Goal: Task Accomplishment & Management: Complete application form

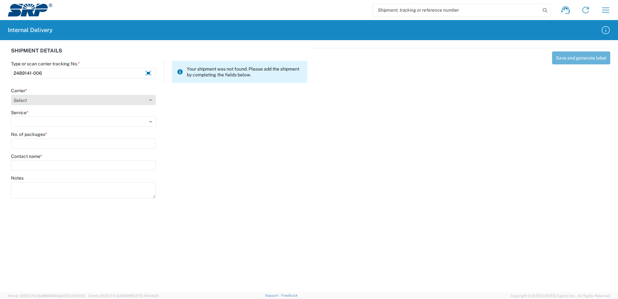
type input "2489141-006"
click at [149, 99] on select "Select Amazon Logistics ATI Trucking BC Dimerco Logistics Empire Southwest FedE…" at bounding box center [83, 100] width 145 height 10
select select "18714"
click at [11, 95] on select "Select Amazon Logistics ATI Trucking BC Dimerco Logistics Empire Southwest FedE…" at bounding box center [83, 100] width 145 height 10
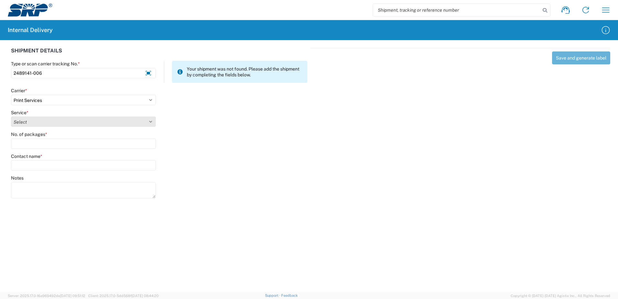
click at [150, 120] on select "Select Ground Inter-office" at bounding box center [83, 121] width 145 height 10
select select "35764"
click at [11, 116] on select "Select Ground Inter-office" at bounding box center [83, 121] width 145 height 10
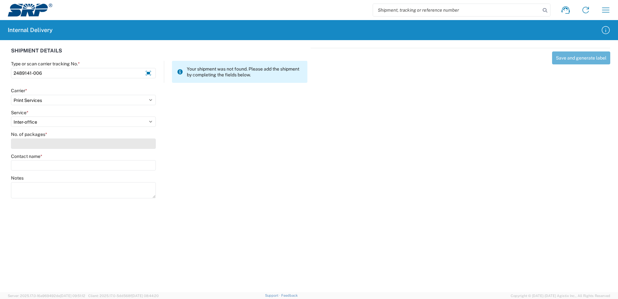
click at [146, 144] on input "No. of packages *" at bounding box center [83, 143] width 145 height 10
type input "2"
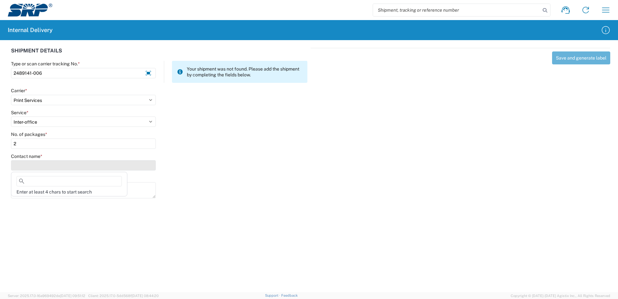
click at [145, 164] on input "Contact name *" at bounding box center [83, 165] width 145 height 10
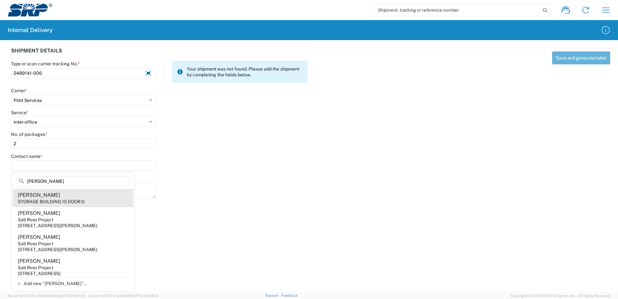
type input "[PERSON_NAME]"
click at [37, 201] on div "STORAGE BUILDING 15 DOOR D" at bounding box center [51, 201] width 67 height 6
type input "[PERSON_NAME]"
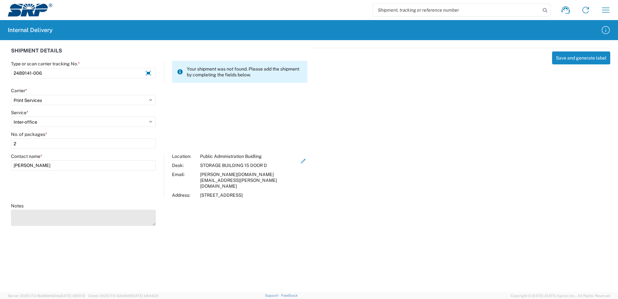
click at [29, 209] on textarea "Notes" at bounding box center [83, 217] width 145 height 16
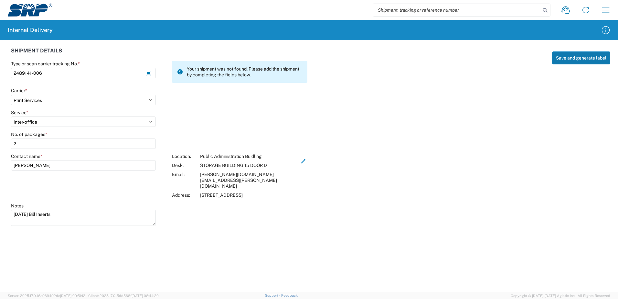
type textarea "[DATE] Bill Inserts"
click at [578, 61] on button "Save and generate label" at bounding box center [581, 57] width 58 height 13
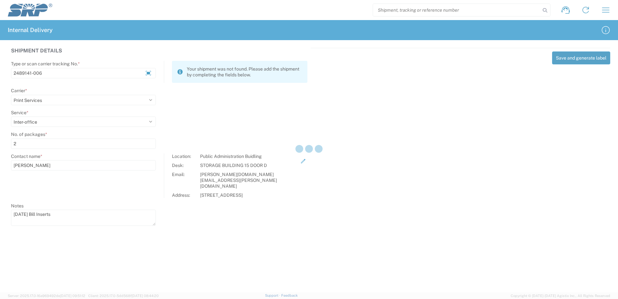
select select
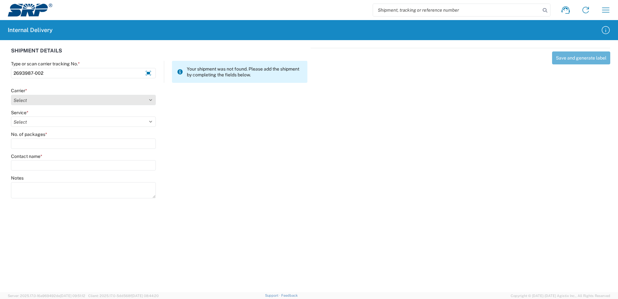
type input "2693987-002"
click at [151, 100] on select "Select Amazon Logistics ATI Trucking BC Dimerco Logistics Empire Southwest FedE…" at bounding box center [83, 100] width 145 height 10
select select "18714"
click at [11, 95] on select "Select Amazon Logistics ATI Trucking BC Dimerco Logistics Empire Southwest FedE…" at bounding box center [83, 100] width 145 height 10
select select "35764"
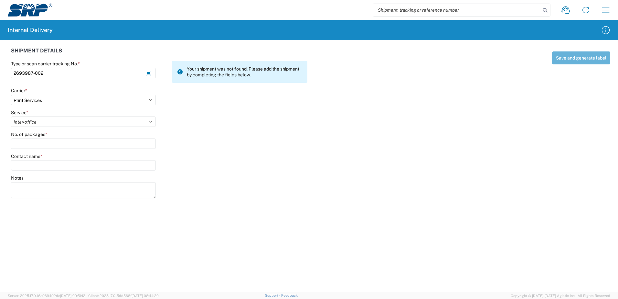
click at [11, 116] on select "Select Ground Inter-office" at bounding box center [83, 121] width 145 height 10
click at [148, 144] on input "No. of packages *" at bounding box center [83, 143] width 145 height 10
type input "1"
click at [120, 163] on input "Contact name *" at bounding box center [83, 165] width 145 height 10
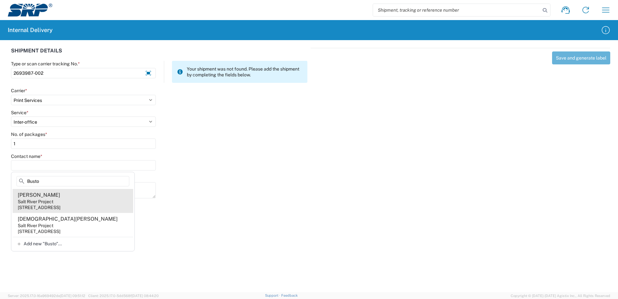
type input "Busto"
click at [35, 200] on div "Salt River Project" at bounding box center [36, 201] width 36 height 6
type input "[PERSON_NAME]"
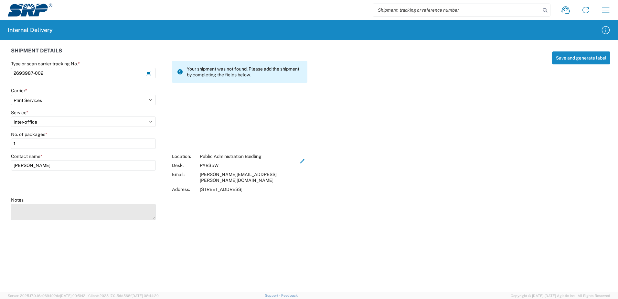
click at [35, 204] on textarea "Notes" at bounding box center [83, 212] width 145 height 16
type textarea "Deliver to PAB Building 15 Storage Room D Open House"
click at [566, 57] on button "Save and generate label" at bounding box center [581, 57] width 58 height 13
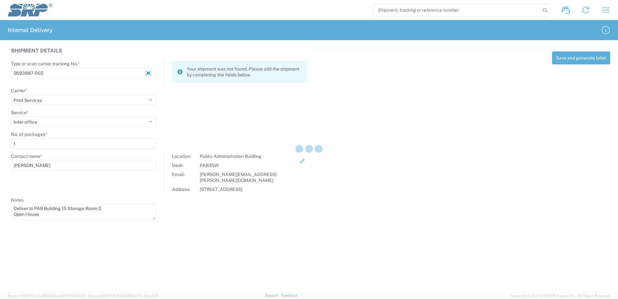
select select
